Goal: Navigation & Orientation: Find specific page/section

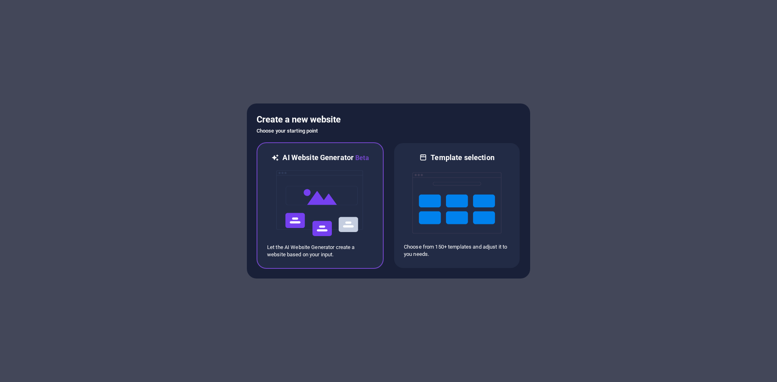
click at [345, 194] on img at bounding box center [320, 203] width 89 height 81
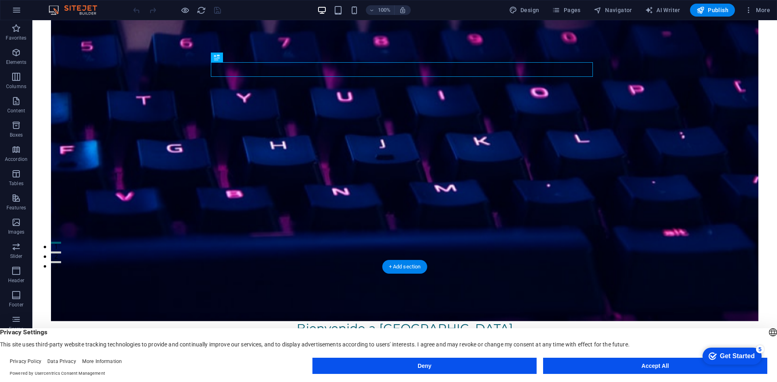
scroll to position [121, 0]
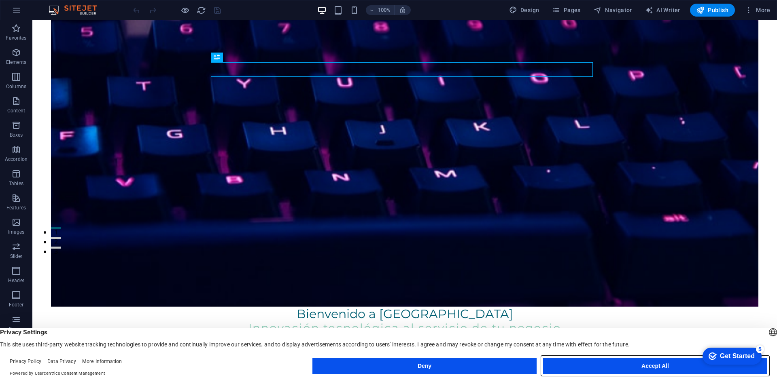
click at [635, 366] on button "Accept All" at bounding box center [655, 366] width 224 height 16
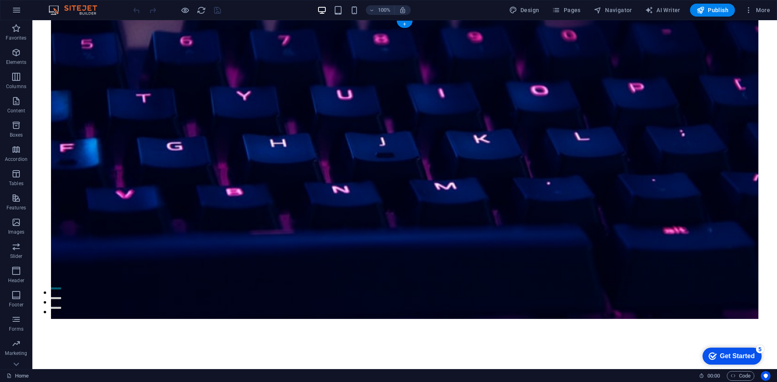
scroll to position [0, 0]
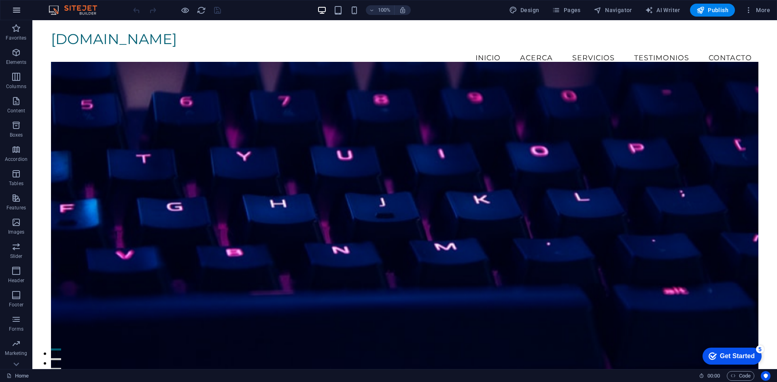
click at [15, 11] on icon "button" at bounding box center [17, 10] width 10 height 10
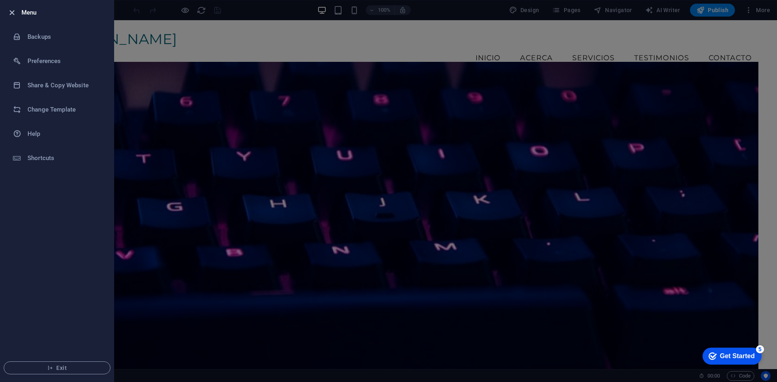
click at [13, 13] on icon "button" at bounding box center [11, 12] width 9 height 9
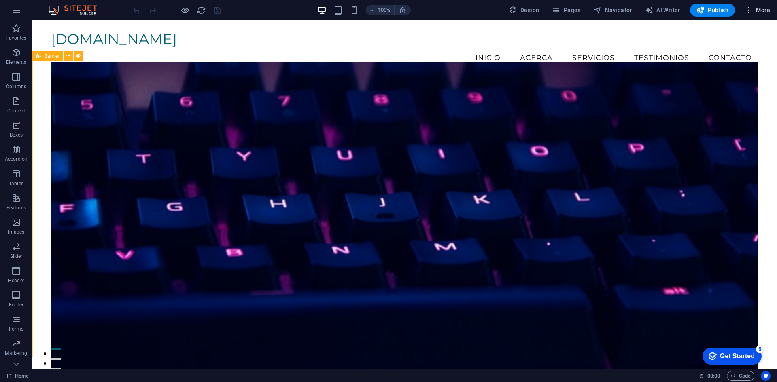
click at [746, 11] on icon "button" at bounding box center [749, 10] width 8 height 8
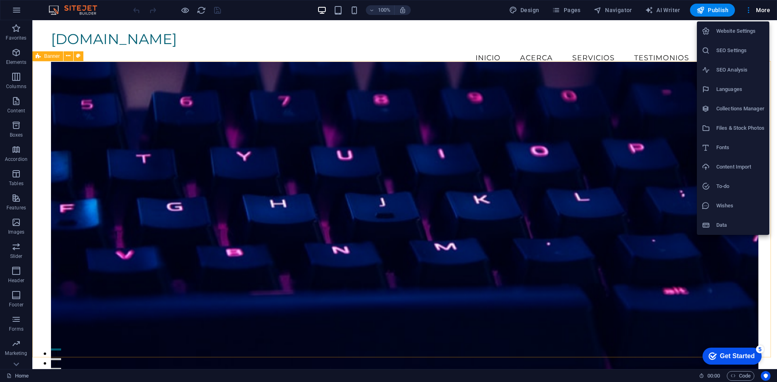
click at [748, 11] on div at bounding box center [388, 191] width 777 height 382
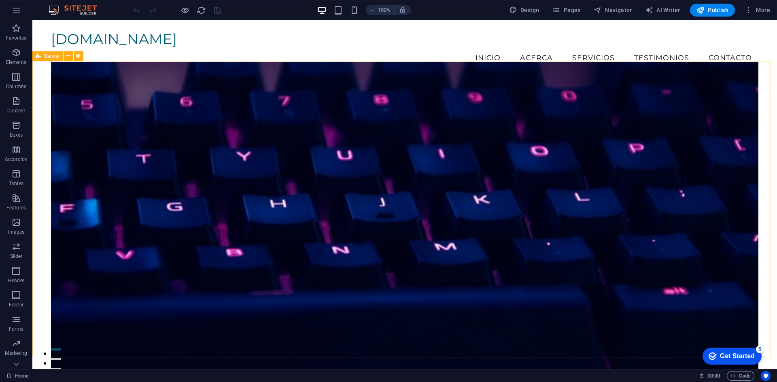
click at [76, 10] on img at bounding box center [77, 10] width 61 height 10
click at [17, 12] on icon "button" at bounding box center [17, 10] width 10 height 10
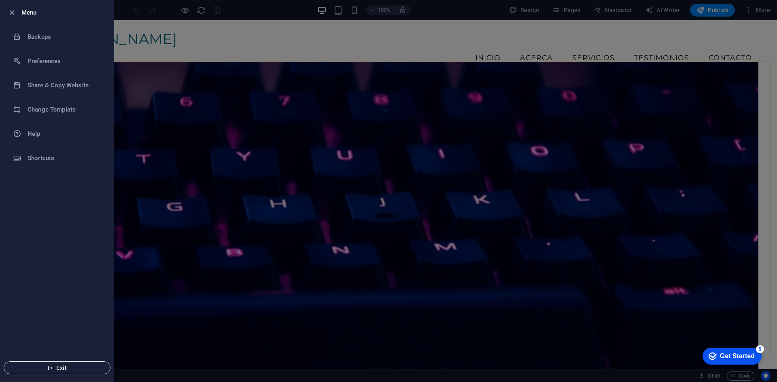
click at [57, 364] on button "Exit" at bounding box center [57, 368] width 107 height 13
